Goal: Transaction & Acquisition: Obtain resource

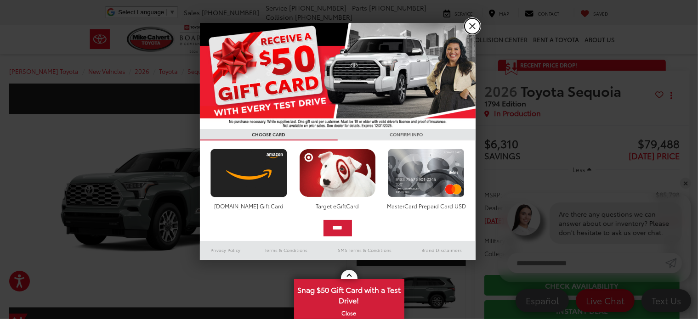
click at [470, 26] on link "X" at bounding box center [473, 26] width 16 height 16
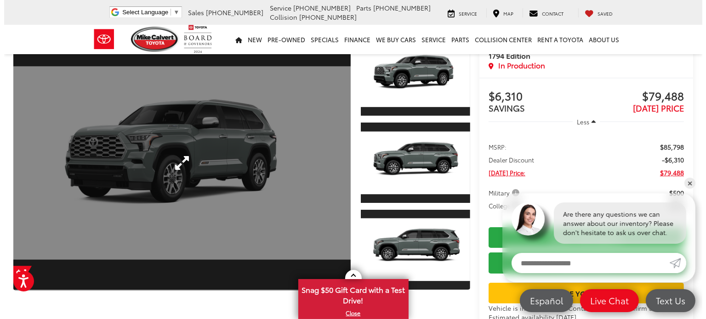
scroll to position [46, 0]
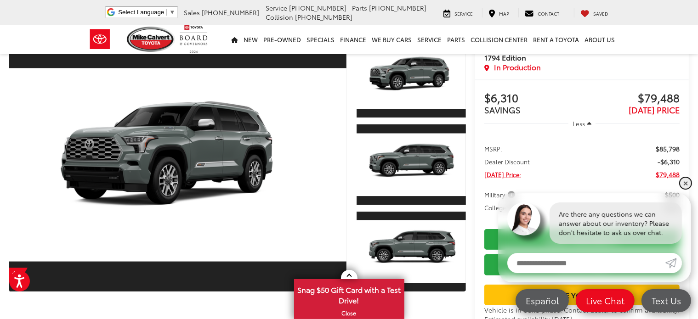
click at [686, 182] on link "✕" at bounding box center [685, 183] width 11 height 11
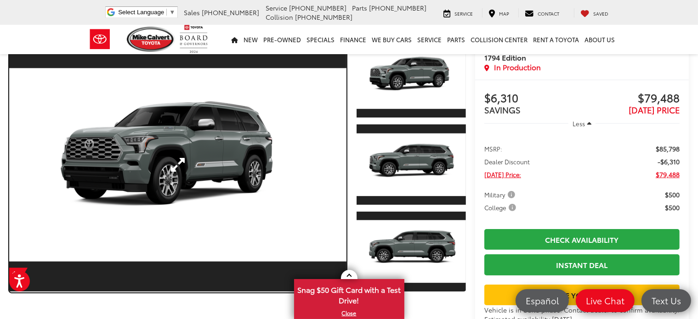
click at [195, 161] on link "Expand Photo 0" at bounding box center [177, 165] width 337 height 256
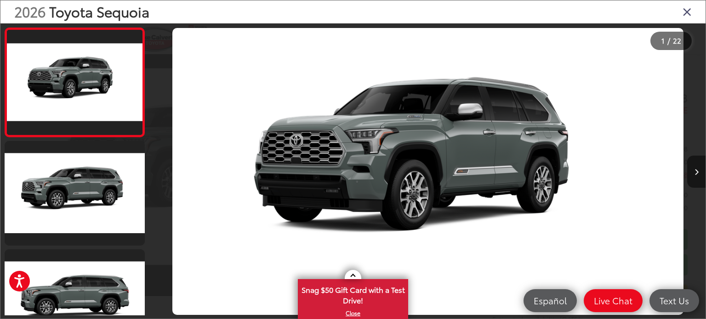
click at [698, 174] on button "Next image" at bounding box center [696, 172] width 18 height 32
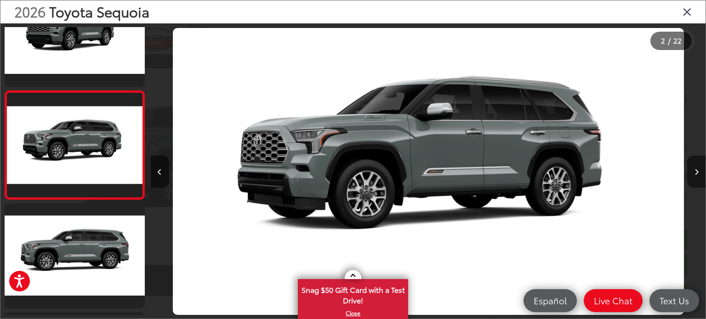
click at [698, 174] on button "Next image" at bounding box center [696, 172] width 18 height 32
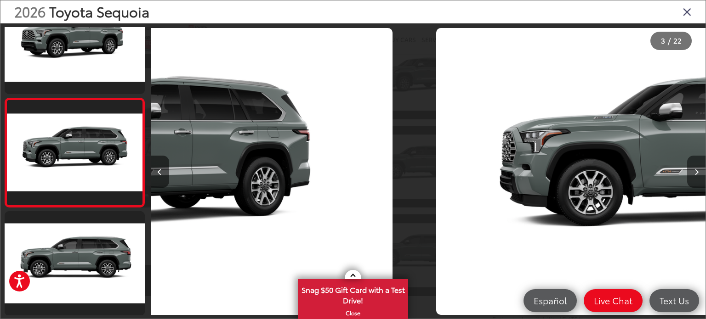
scroll to position [154, 0]
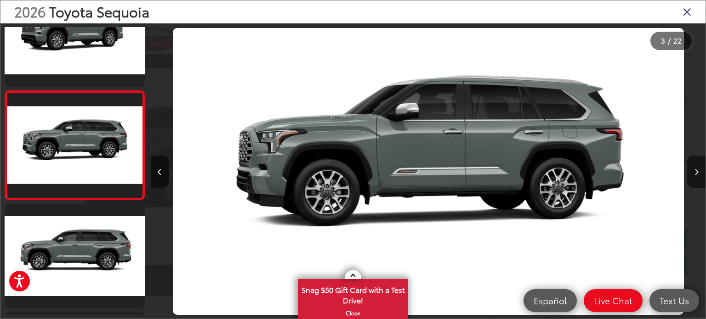
click at [698, 174] on button "Next image" at bounding box center [696, 172] width 18 height 32
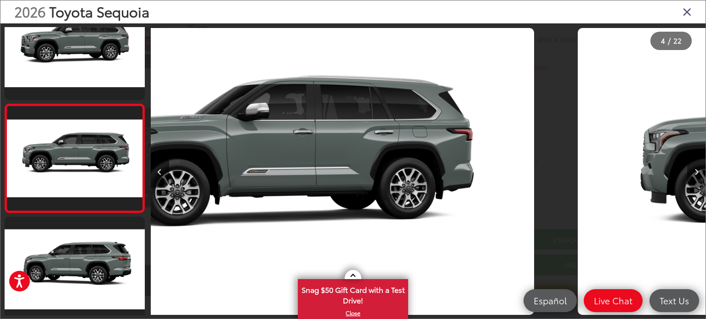
scroll to position [263, 0]
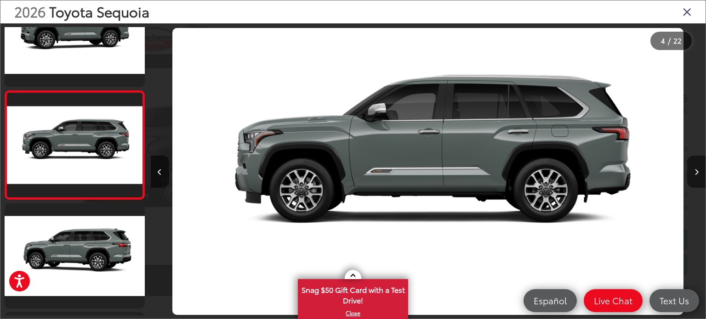
click at [698, 173] on button "Next image" at bounding box center [696, 172] width 18 height 32
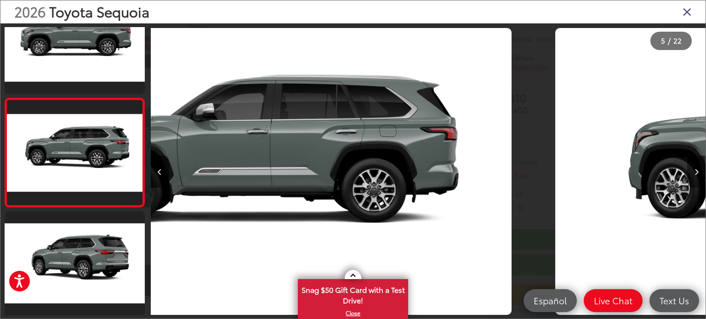
scroll to position [372, 0]
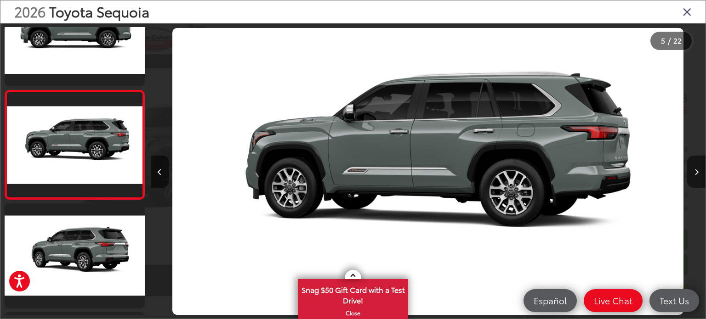
click at [698, 173] on button "Next image" at bounding box center [696, 172] width 18 height 32
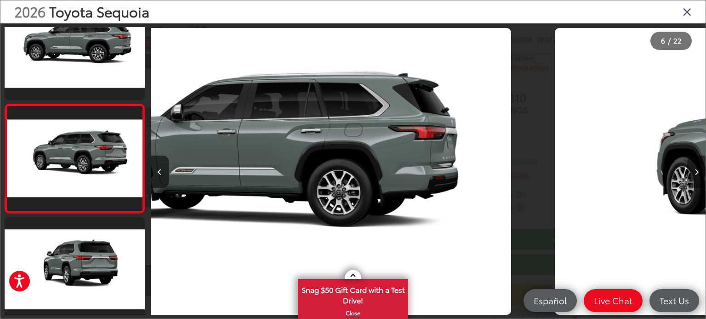
scroll to position [481, 0]
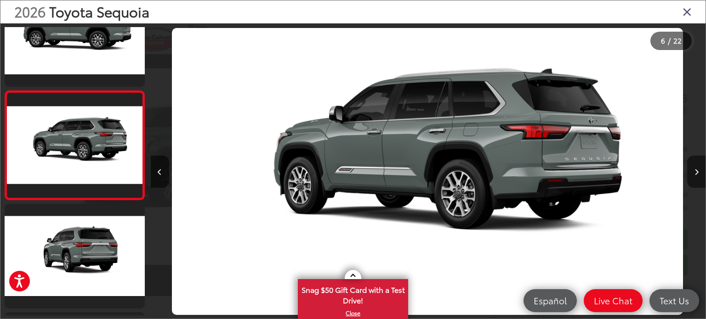
click at [698, 173] on button "Next image" at bounding box center [696, 172] width 18 height 32
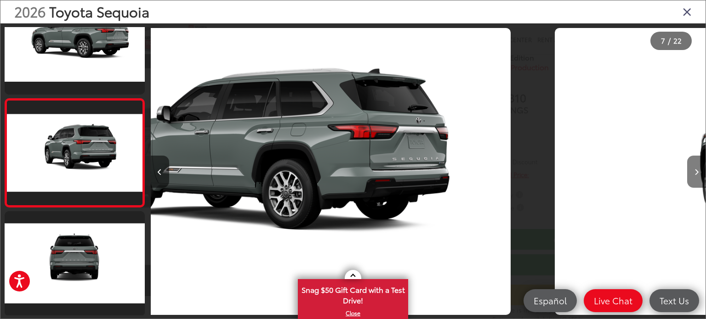
scroll to position [590, 0]
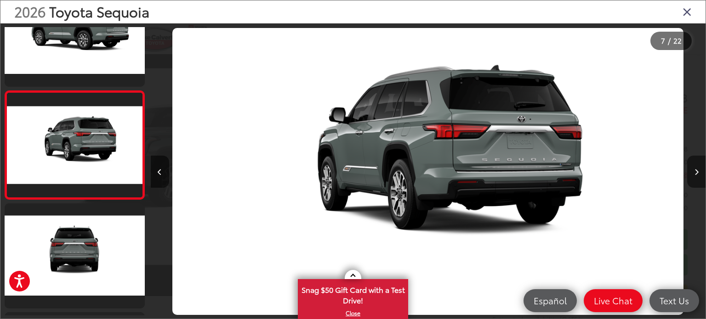
click at [698, 173] on button "Next image" at bounding box center [696, 172] width 18 height 32
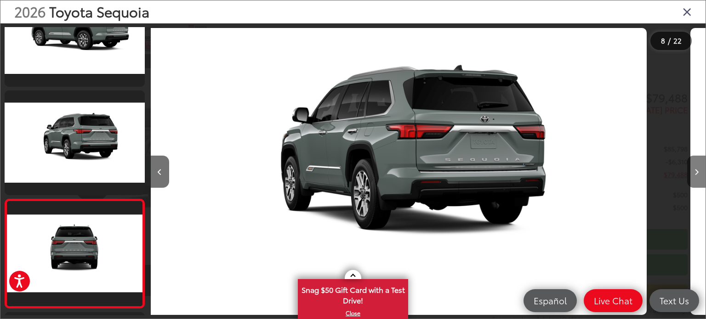
scroll to position [0, 0]
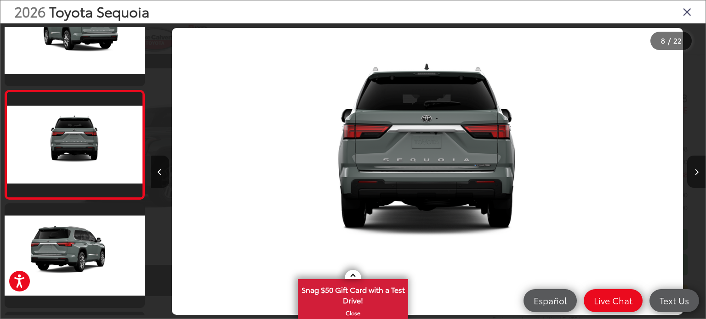
click at [698, 172] on button "Next image" at bounding box center [696, 172] width 18 height 32
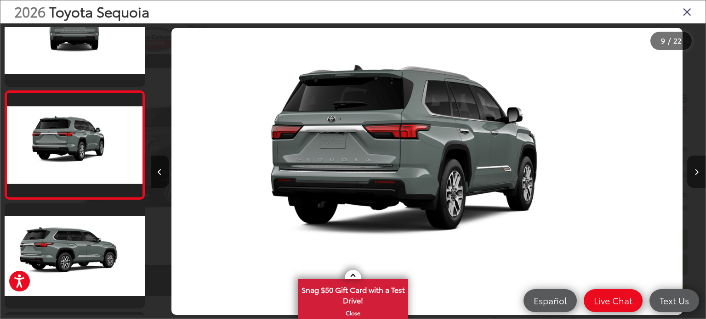
click at [698, 172] on button "Next image" at bounding box center [696, 172] width 18 height 32
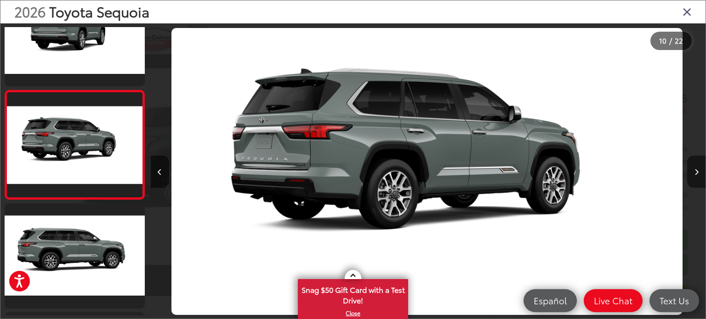
click at [698, 172] on button "Next image" at bounding box center [696, 172] width 18 height 32
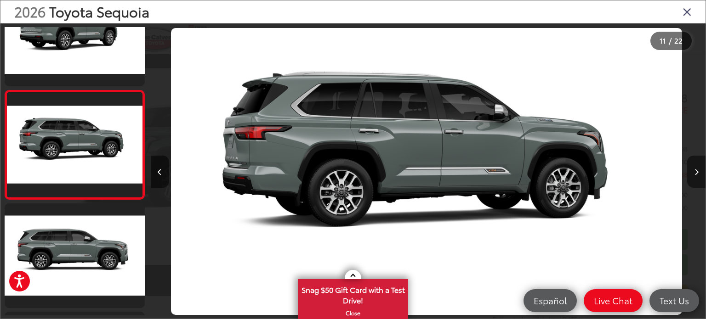
click at [698, 172] on button "Next image" at bounding box center [696, 172] width 18 height 32
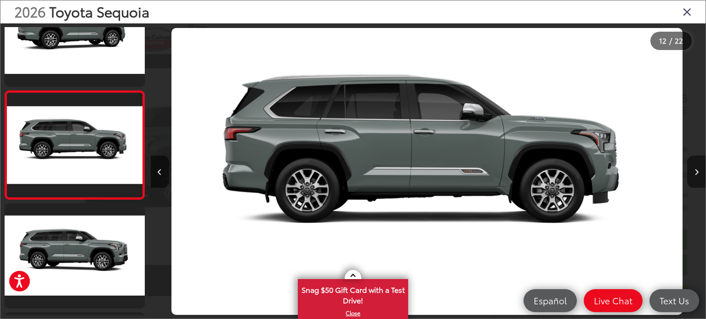
click at [698, 172] on button "Next image" at bounding box center [696, 172] width 18 height 32
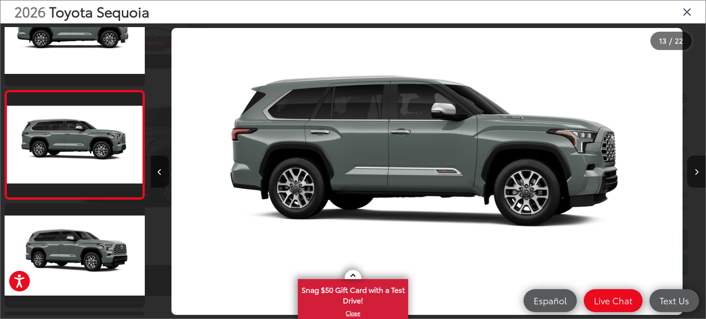
click at [698, 172] on button "Next image" at bounding box center [696, 172] width 18 height 32
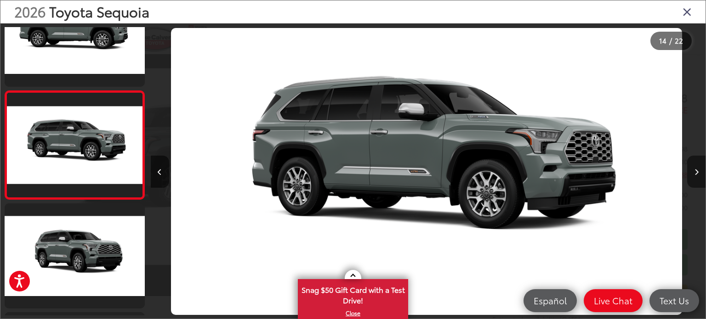
click at [698, 172] on button "Next image" at bounding box center [696, 172] width 18 height 32
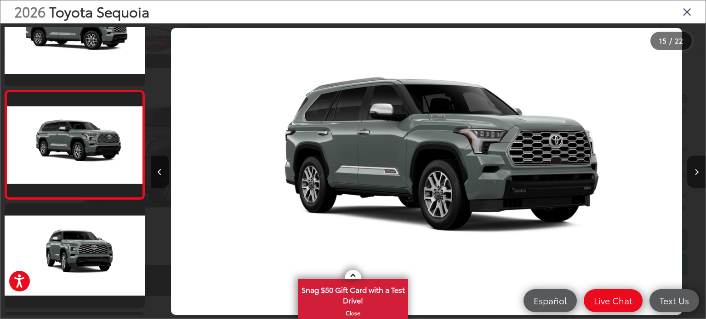
click at [698, 172] on button "Next image" at bounding box center [696, 172] width 18 height 32
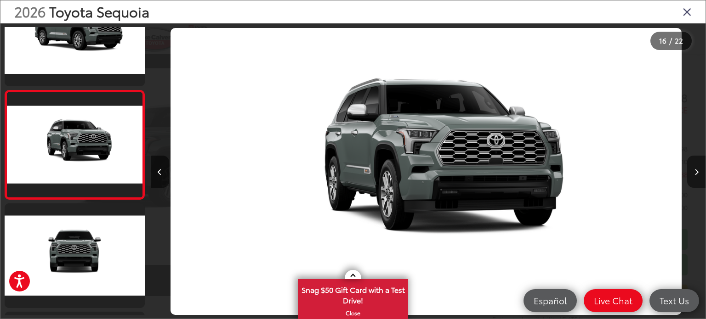
click at [698, 172] on button "Next image" at bounding box center [696, 172] width 18 height 32
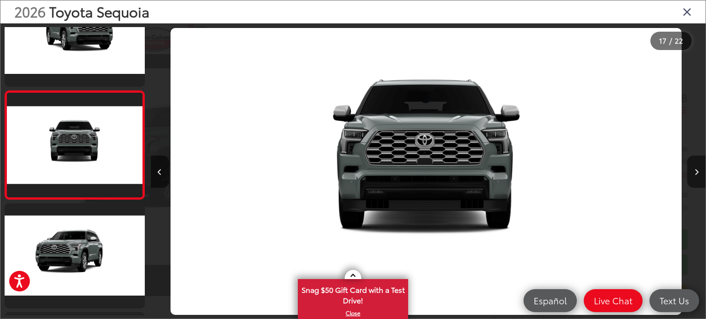
click at [698, 172] on button "Next image" at bounding box center [696, 172] width 18 height 32
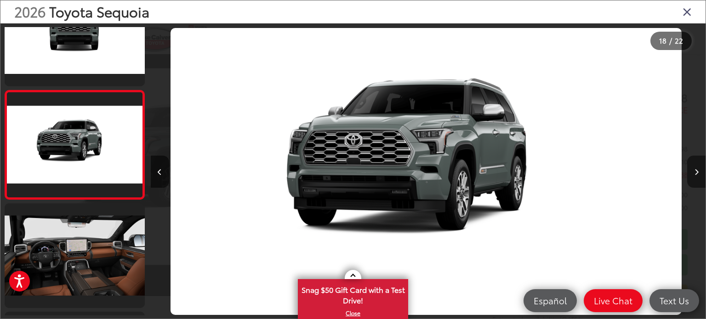
click at [698, 172] on button "Next image" at bounding box center [696, 172] width 18 height 32
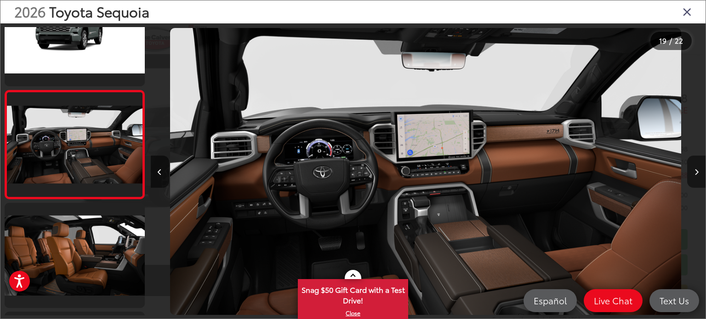
click at [698, 172] on button "Next image" at bounding box center [696, 172] width 18 height 32
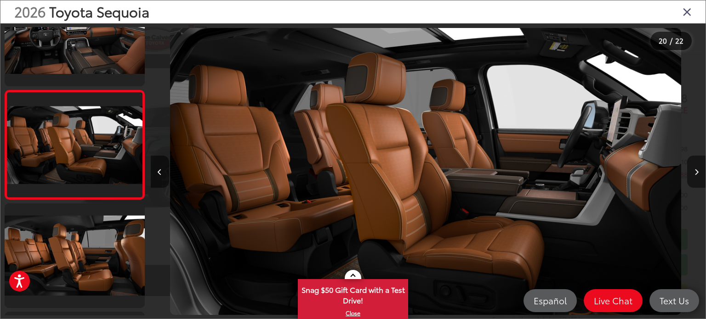
click at [698, 172] on button "Next image" at bounding box center [696, 172] width 18 height 32
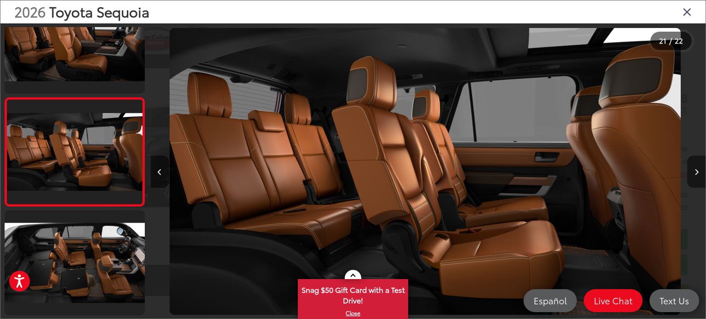
click at [698, 172] on button "Next image" at bounding box center [696, 172] width 18 height 32
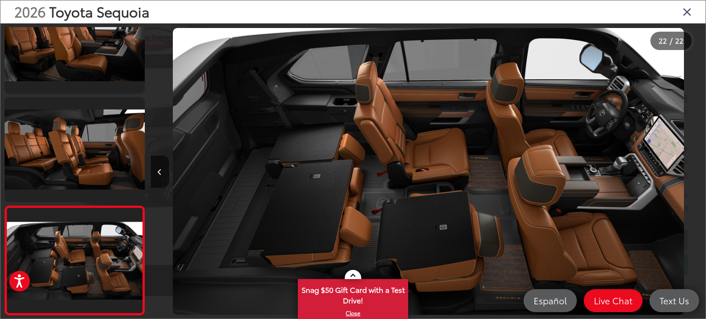
click at [689, 12] on icon "Close gallery" at bounding box center [686, 12] width 9 height 12
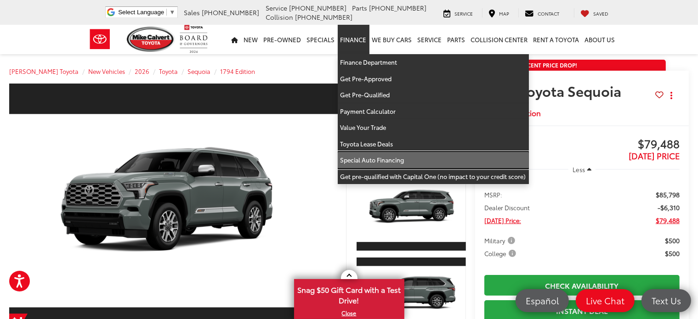
click at [409, 155] on link "Special Auto Financing" at bounding box center [433, 160] width 191 height 17
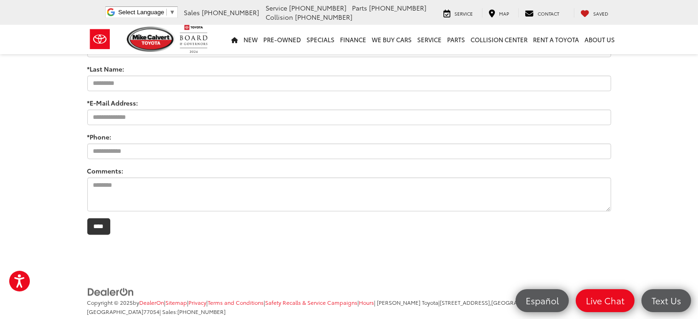
scroll to position [1327, 0]
